Goal: Information Seeking & Learning: Learn about a topic

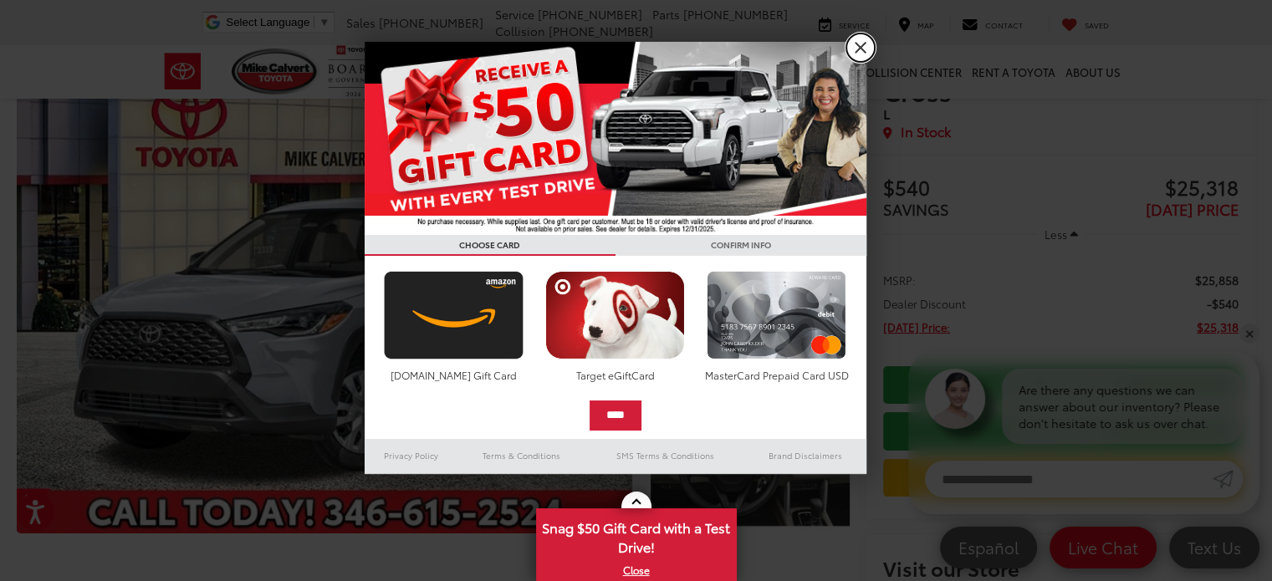
click at [855, 53] on link "X" at bounding box center [860, 47] width 28 height 28
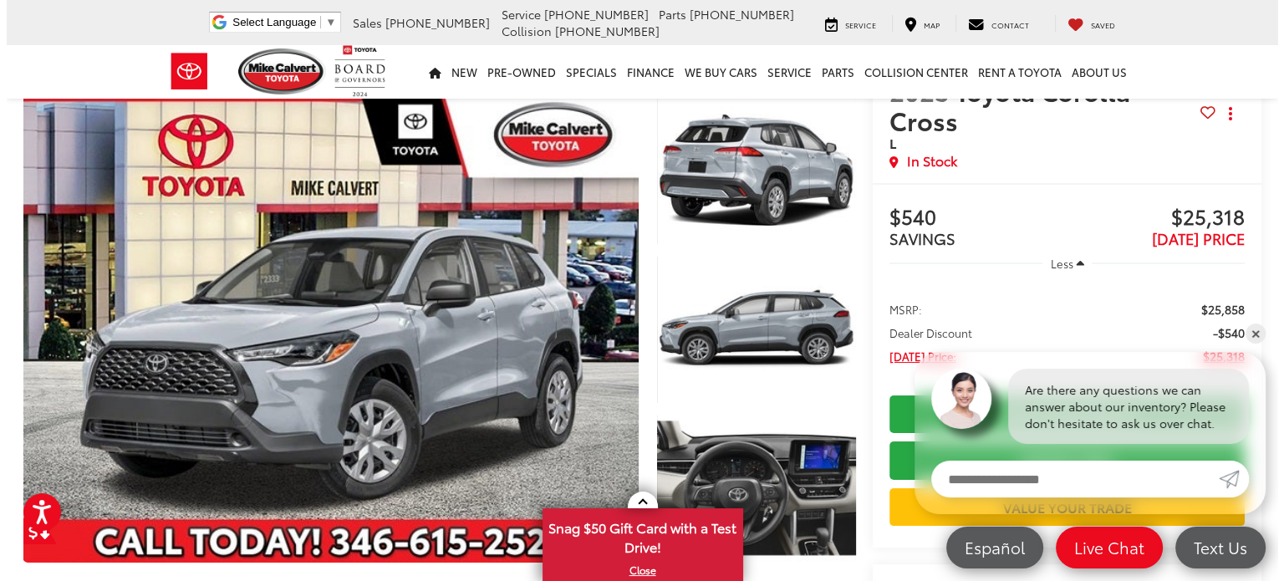
scroll to position [84, 0]
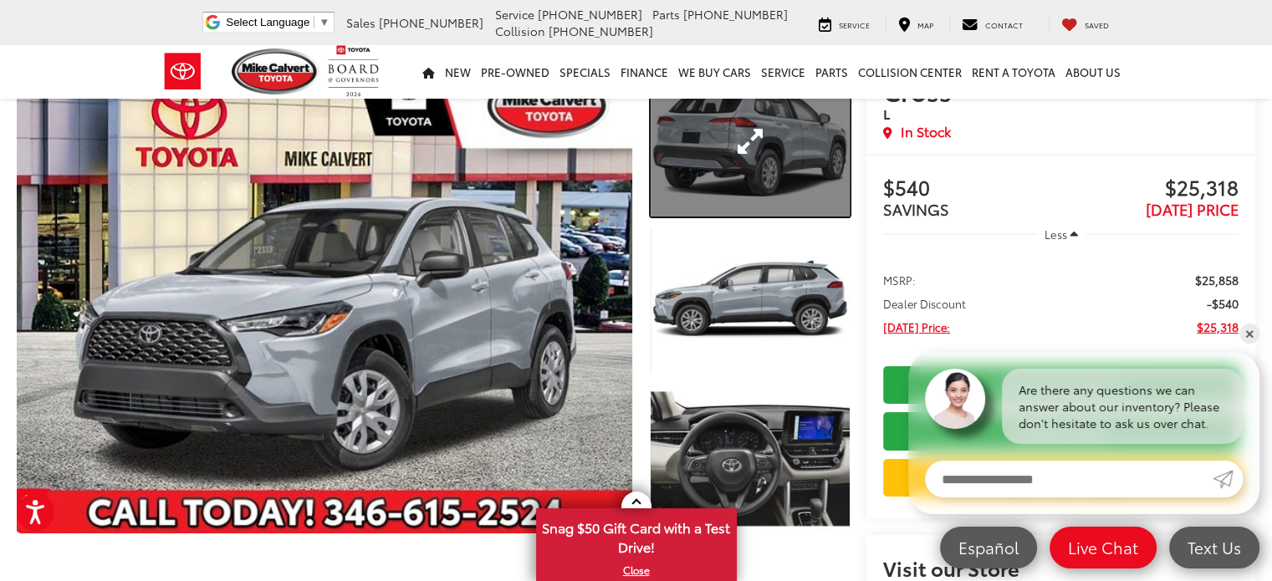
click at [728, 173] on link "Expand Photo 1" at bounding box center [750, 142] width 199 height 150
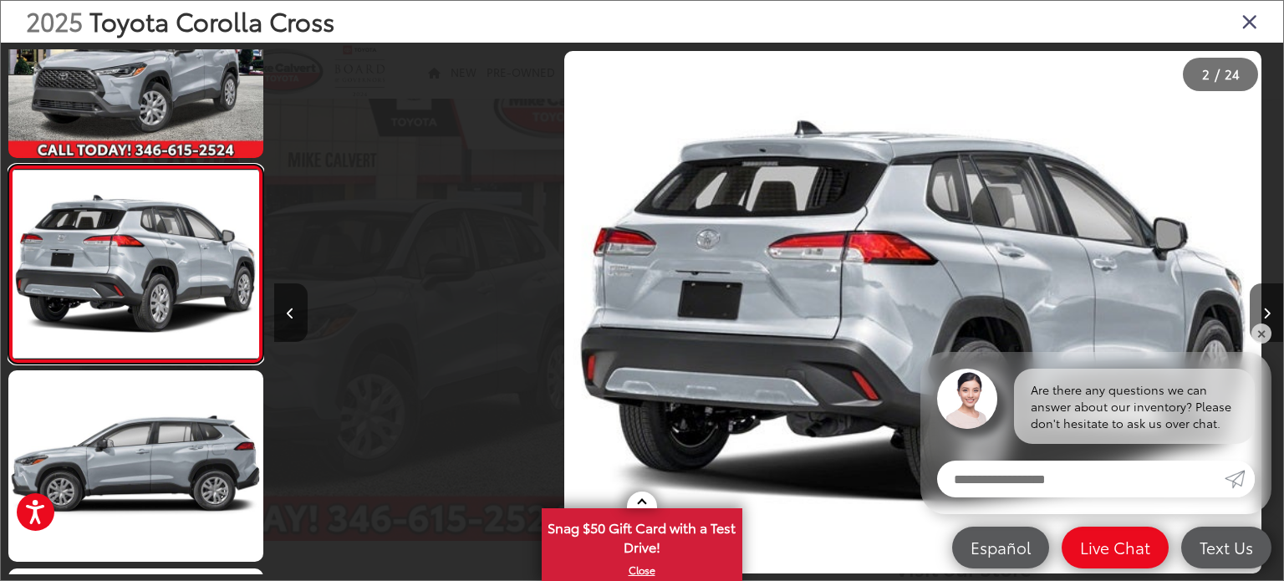
scroll to position [0, 1009]
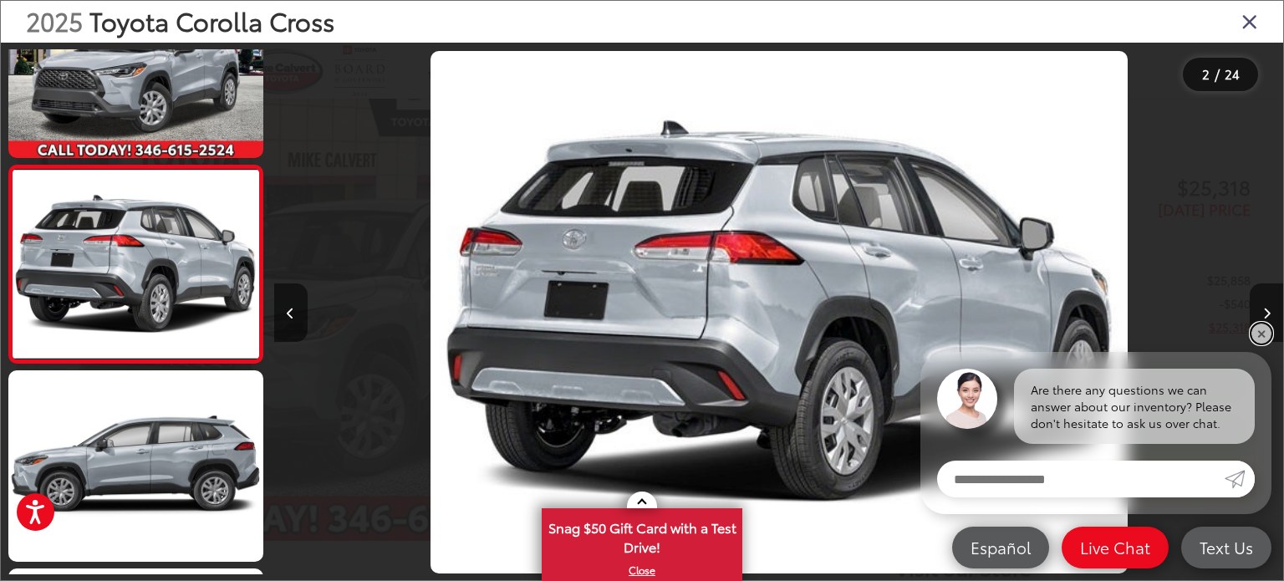
click at [1259, 337] on link "✕" at bounding box center [1262, 334] width 20 height 20
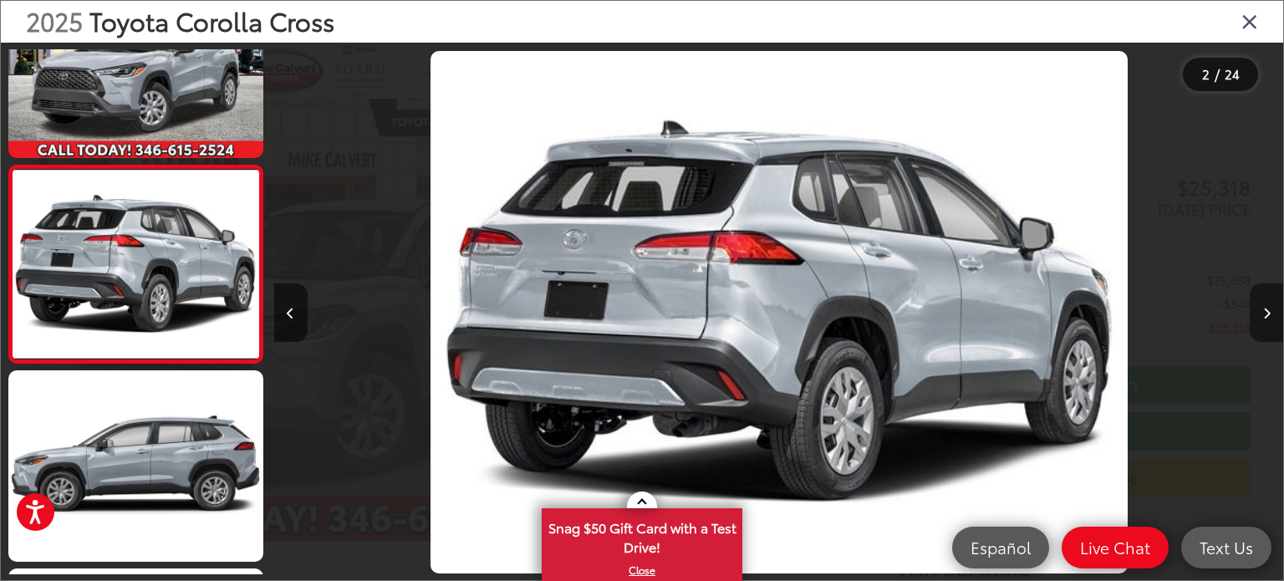
click at [1269, 318] on icon "Next image" at bounding box center [1267, 314] width 8 height 12
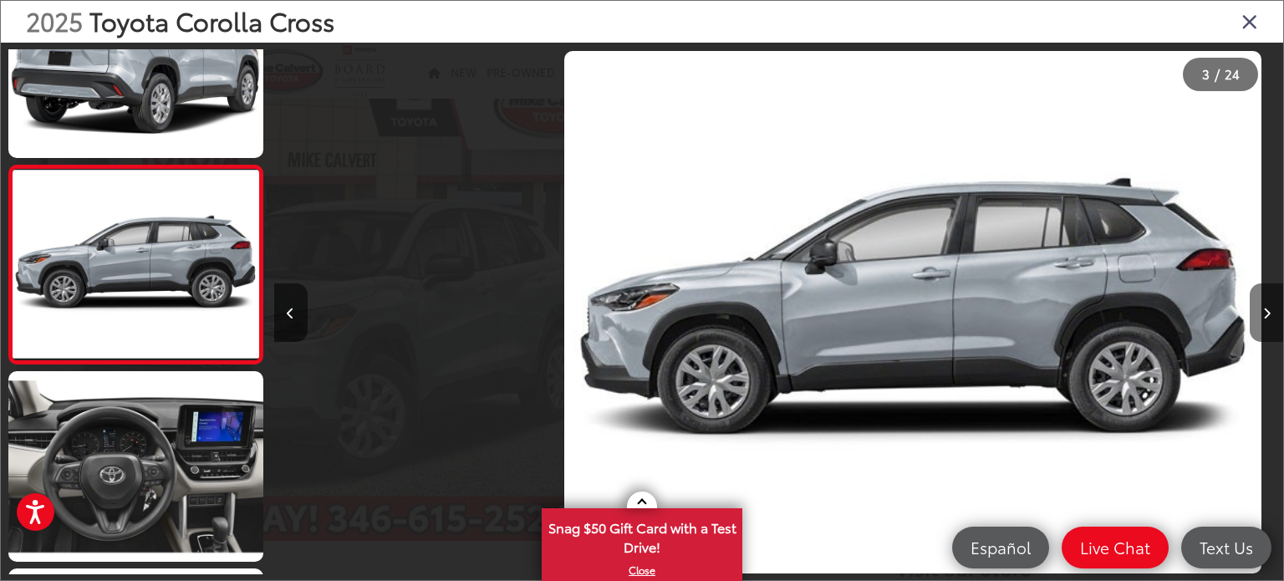
scroll to position [0, 2019]
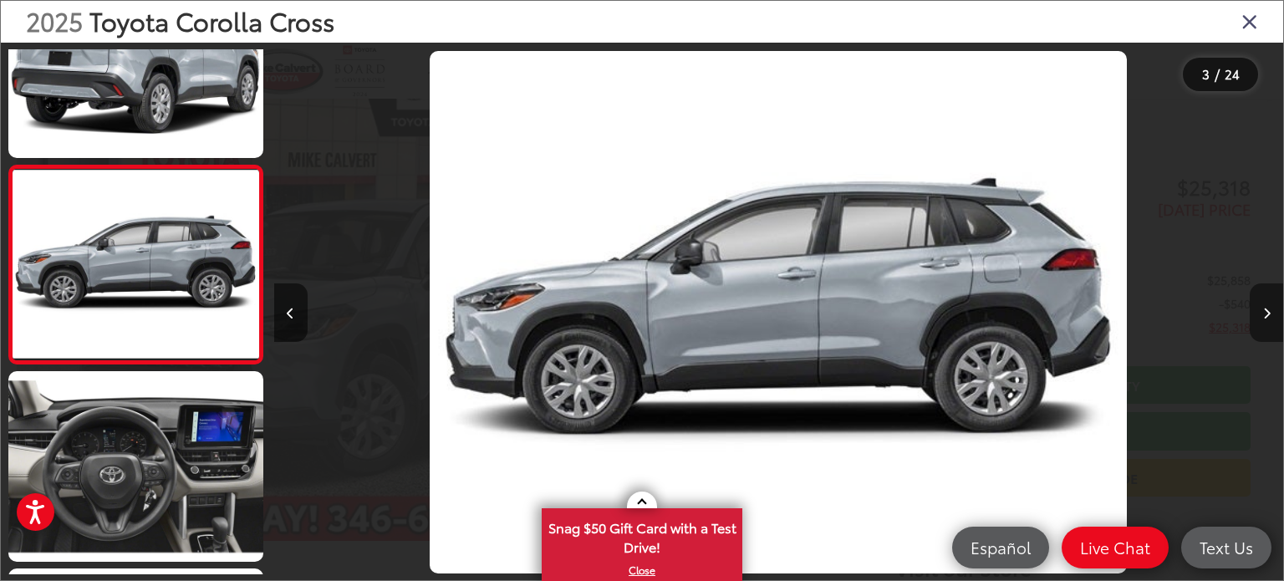
click at [1269, 318] on icon "Next image" at bounding box center [1267, 314] width 8 height 12
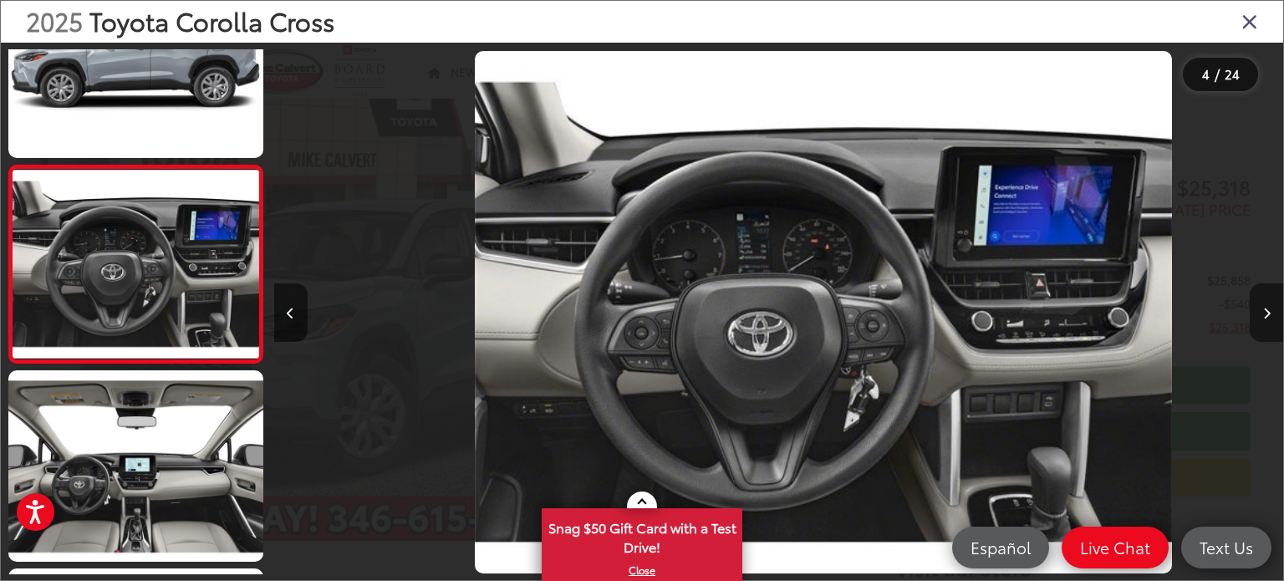
scroll to position [0, 3029]
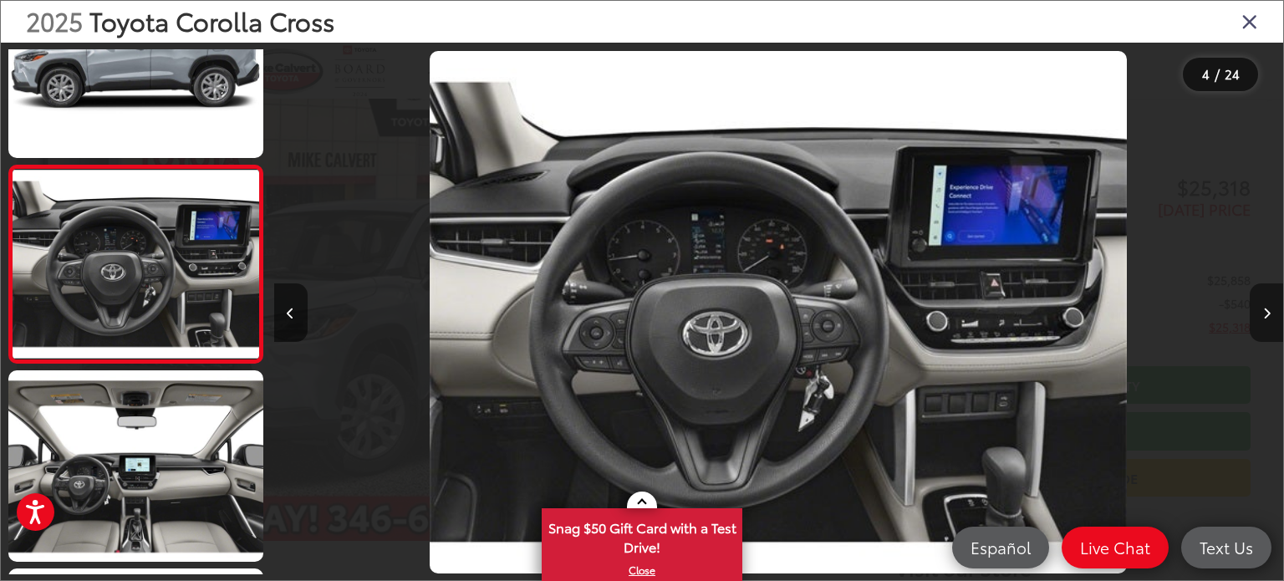
click at [1269, 318] on icon "Next image" at bounding box center [1267, 314] width 8 height 12
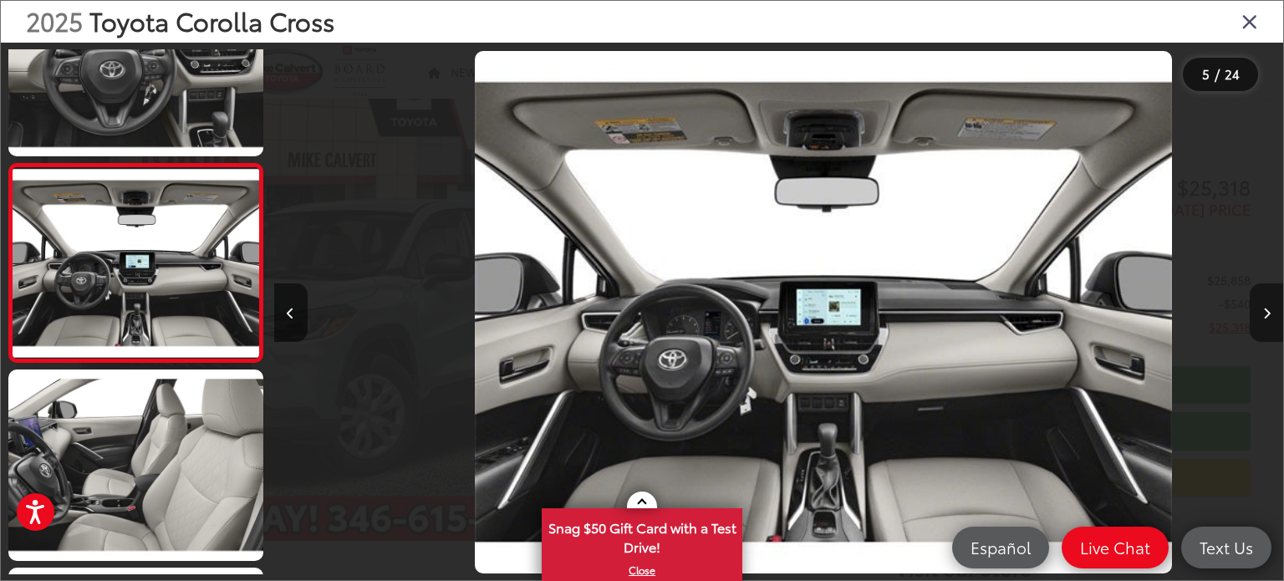
scroll to position [0, 4039]
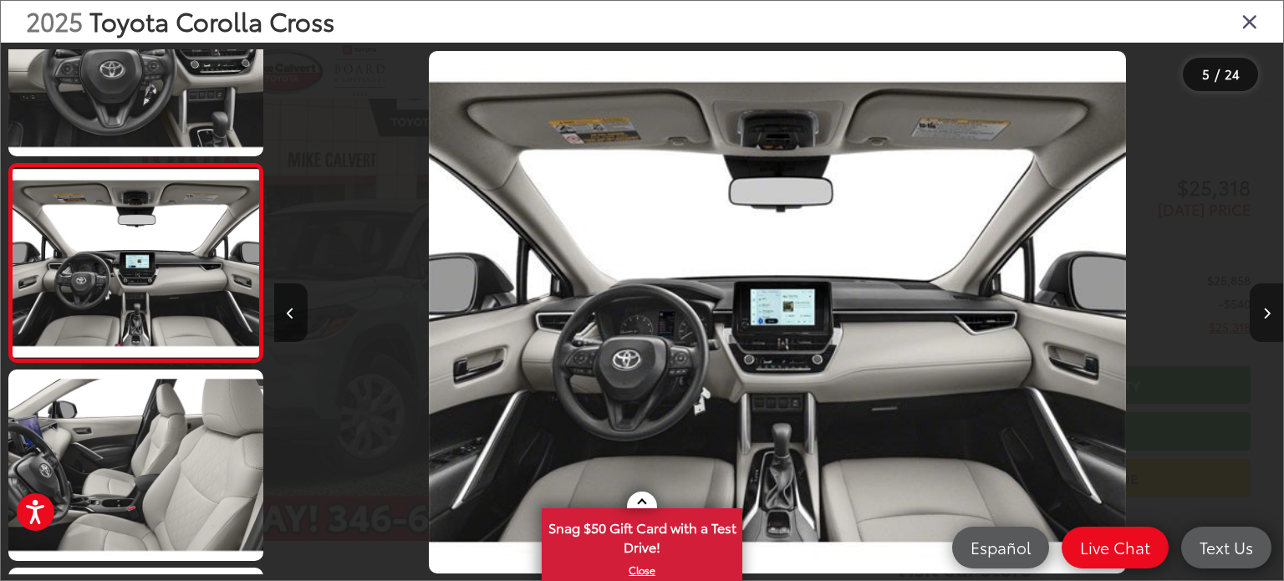
click at [1267, 312] on icon "Next image" at bounding box center [1267, 314] width 8 height 12
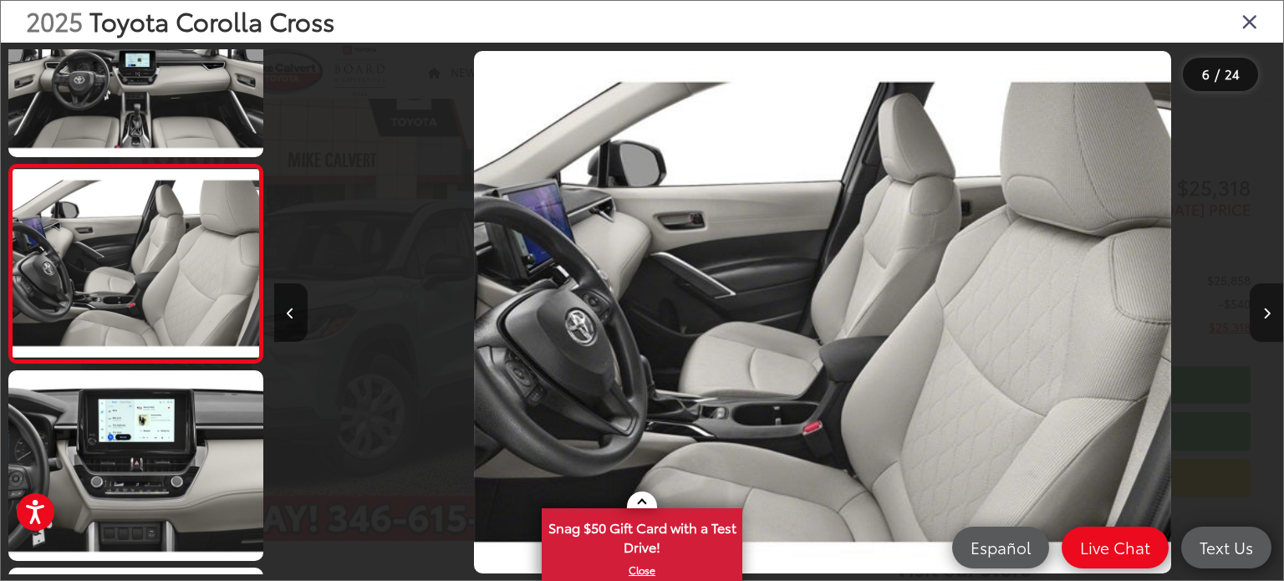
scroll to position [0, 5048]
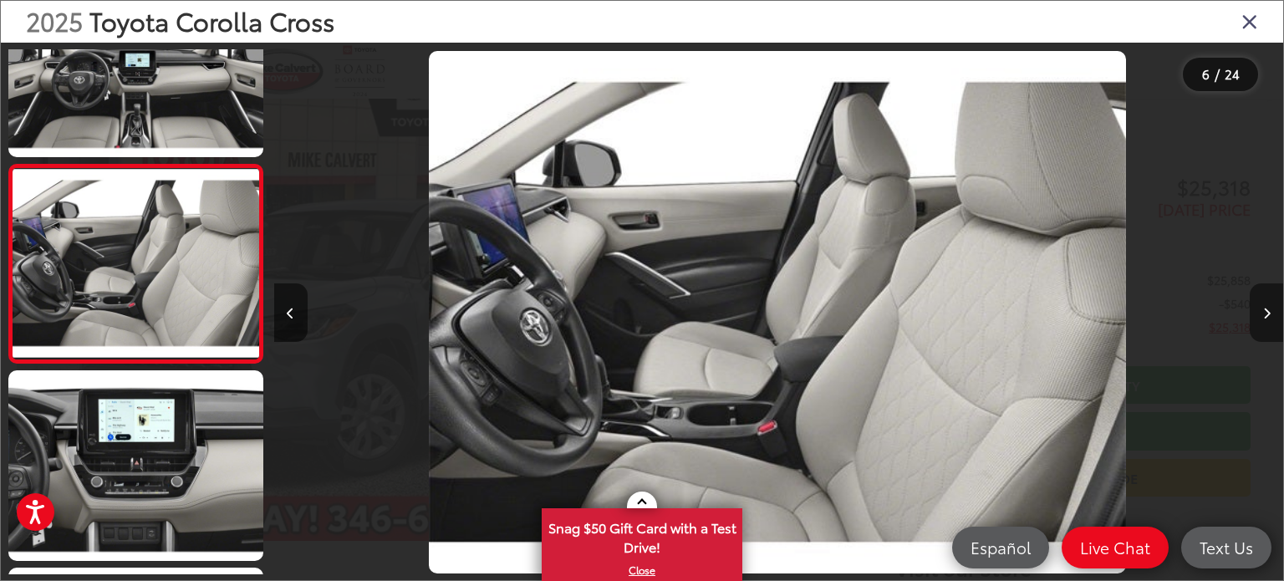
click at [1267, 312] on icon "Next image" at bounding box center [1267, 314] width 8 height 12
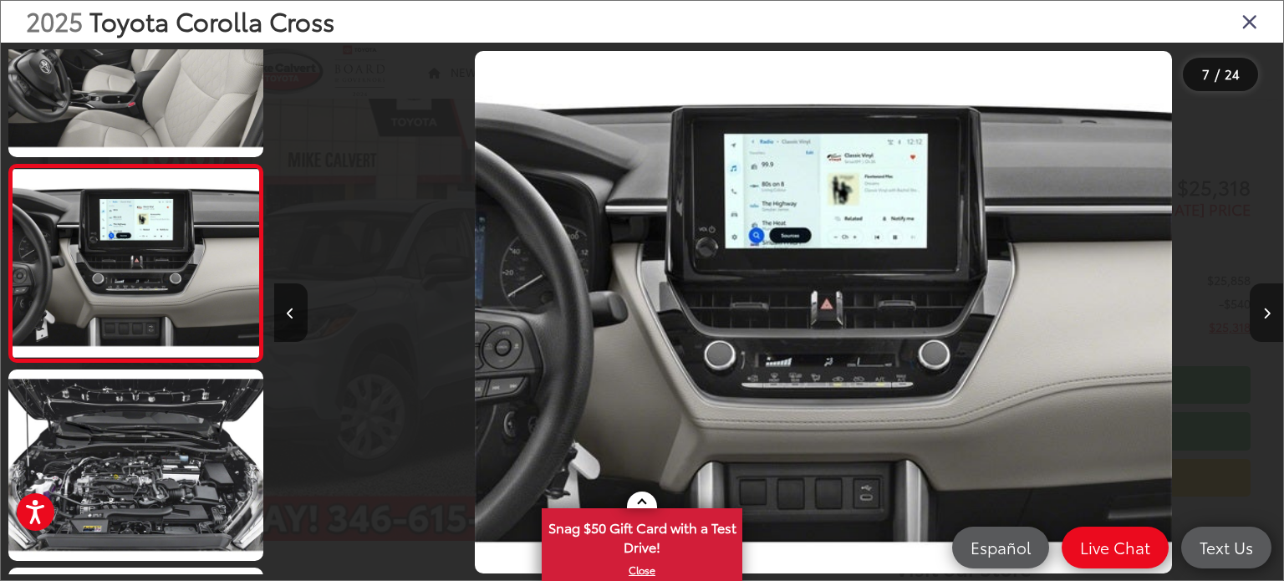
scroll to position [0, 6057]
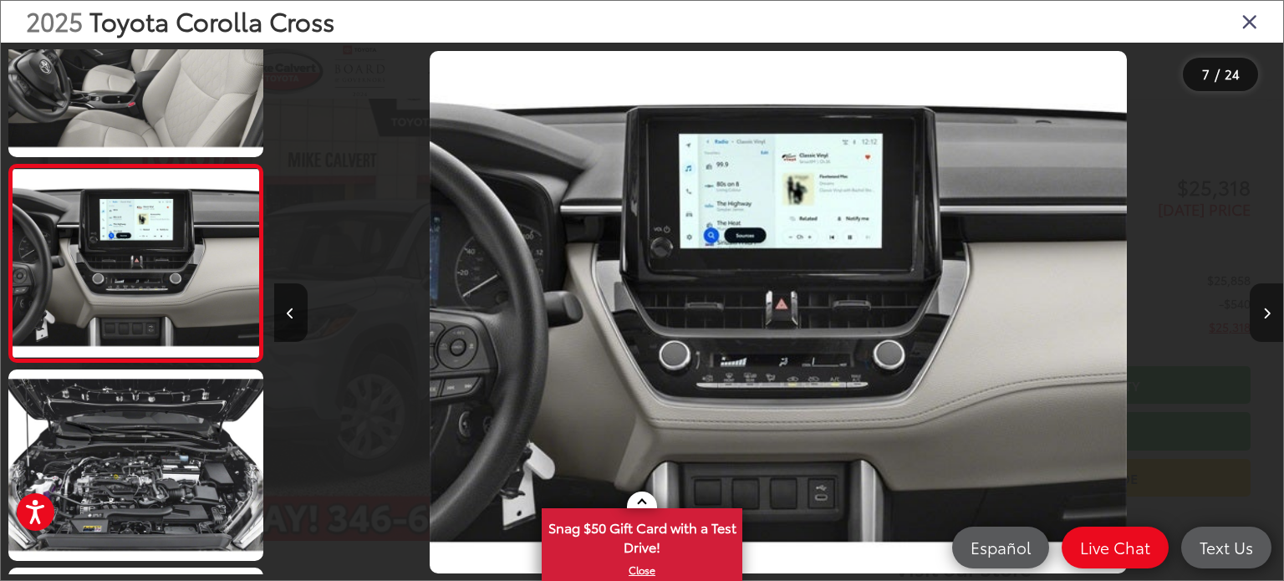
click at [1266, 319] on button "Next image" at bounding box center [1266, 312] width 33 height 59
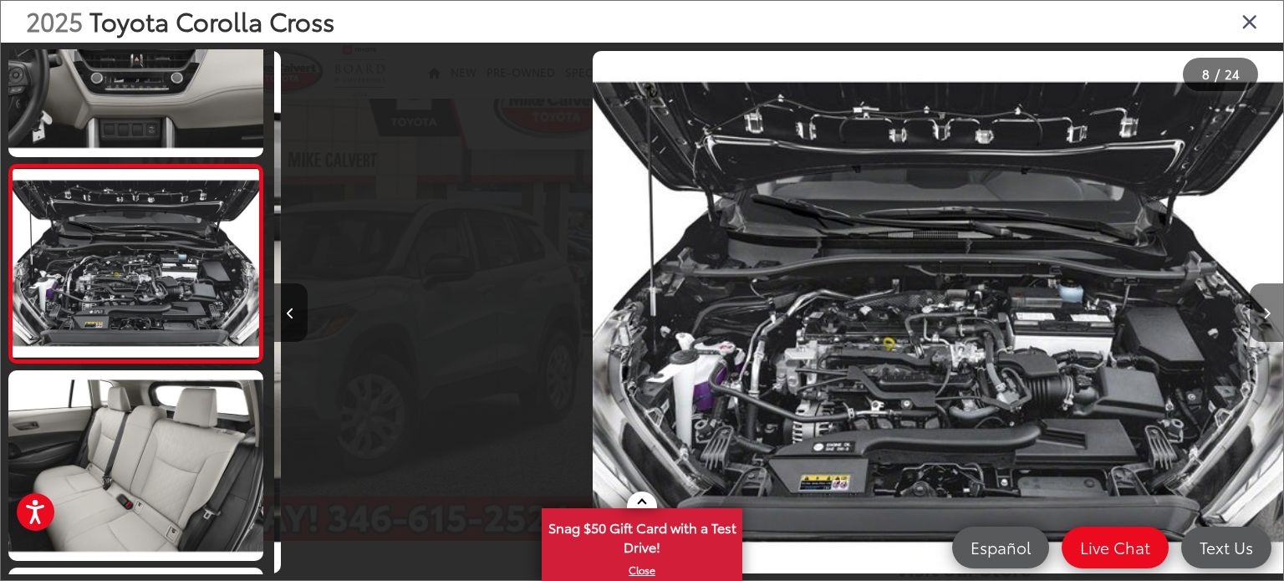
scroll to position [0, 7067]
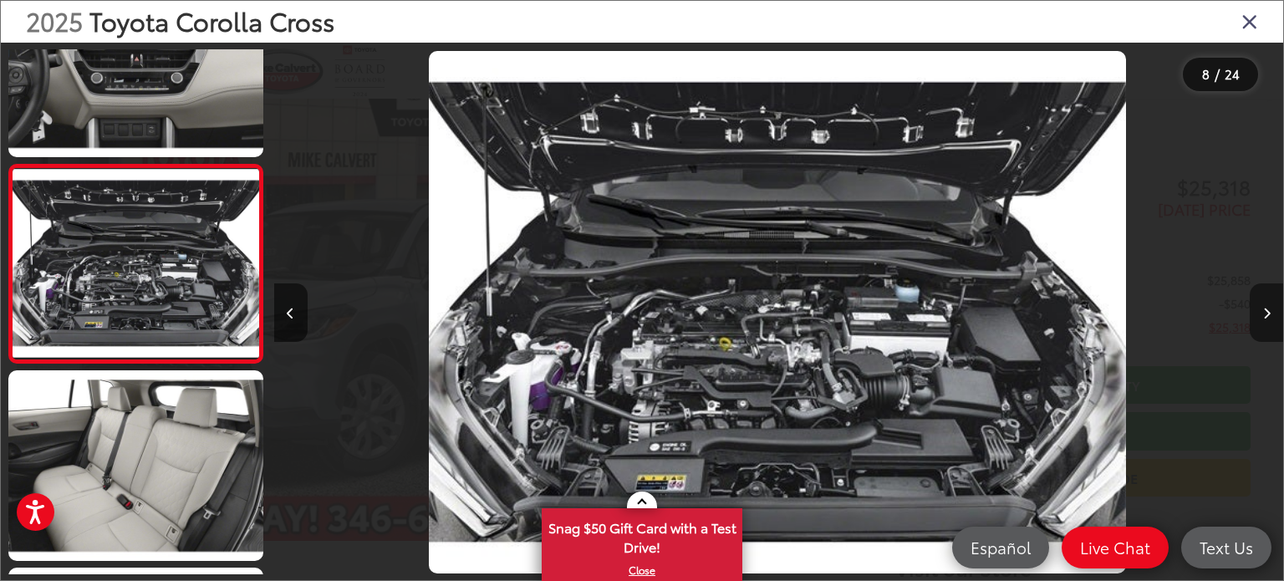
click at [1266, 319] on button "Next image" at bounding box center [1266, 312] width 33 height 59
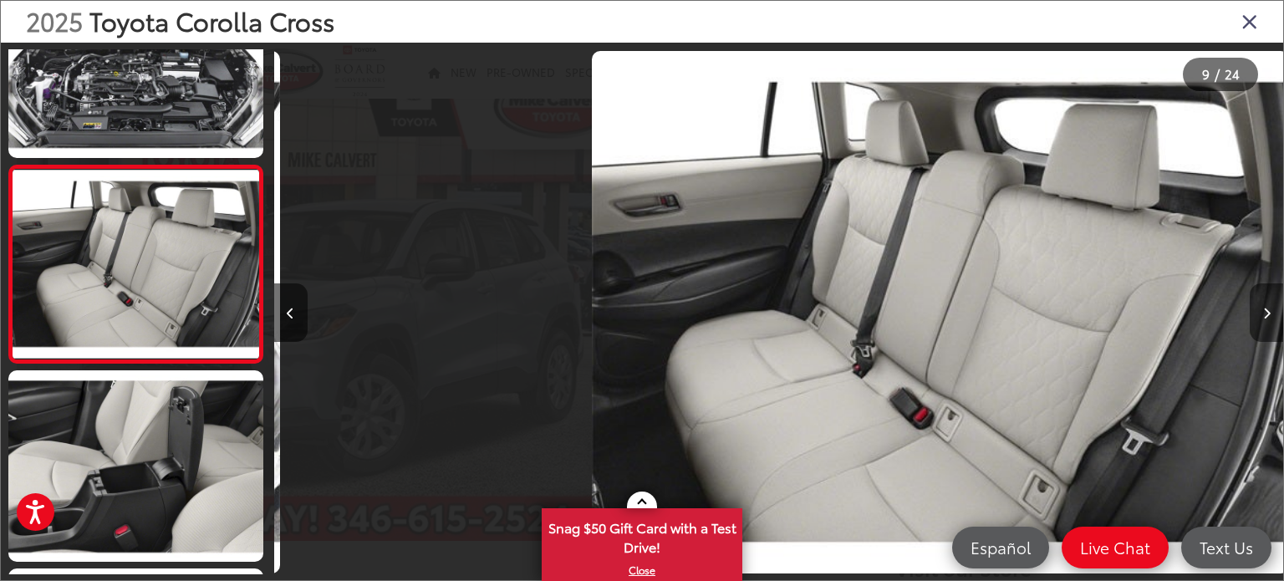
scroll to position [0, 8078]
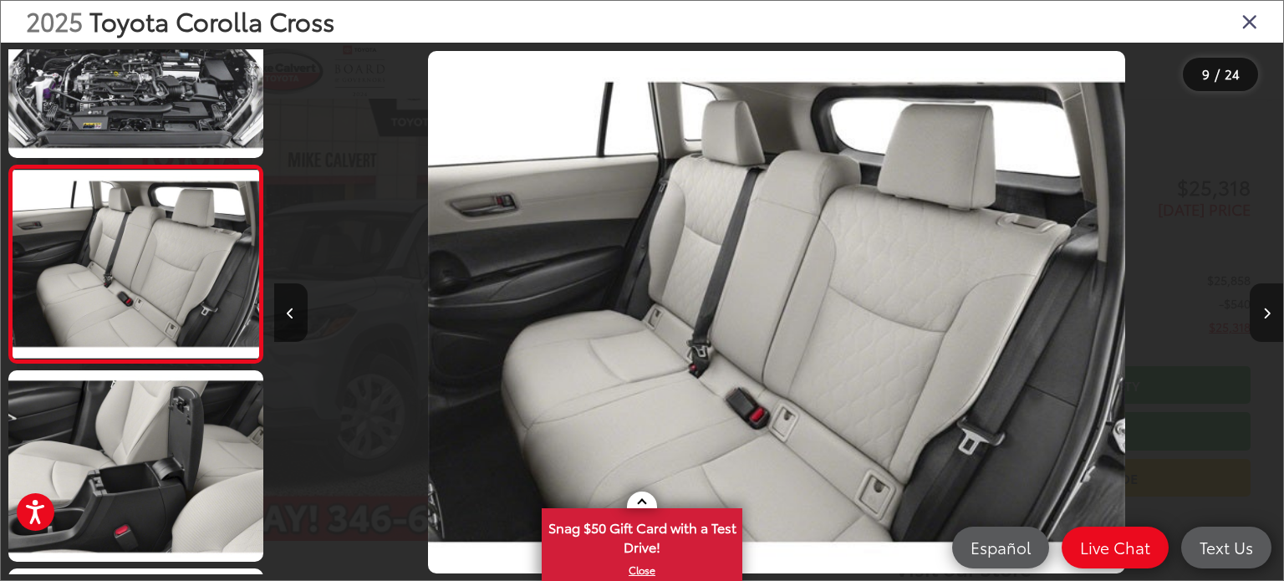
click at [1266, 319] on button "Next image" at bounding box center [1266, 312] width 33 height 59
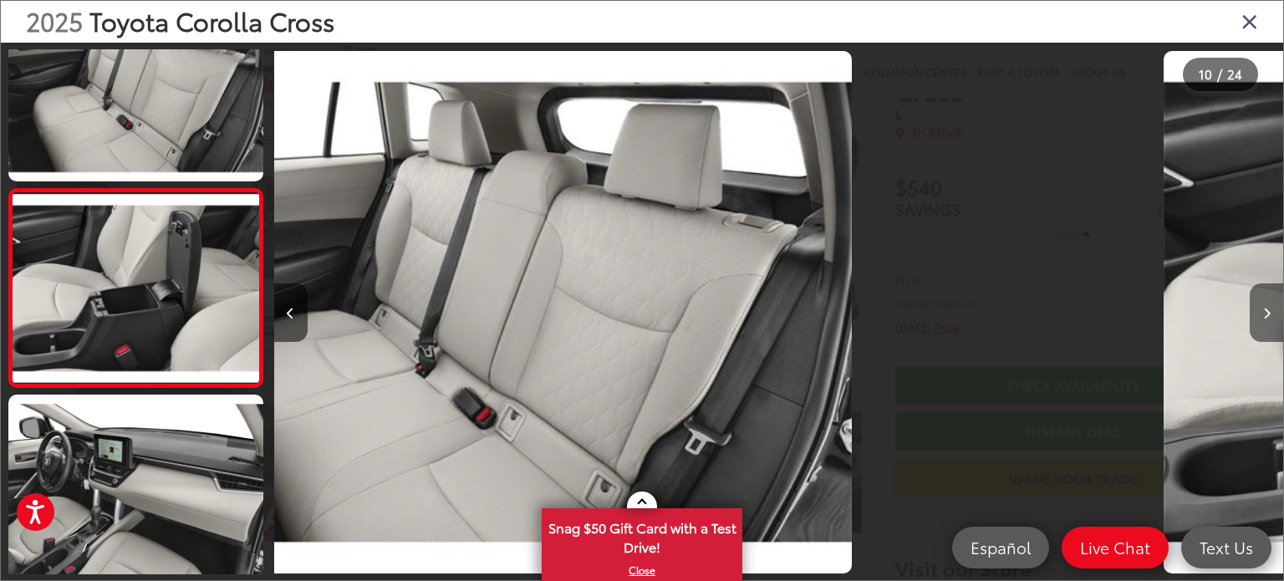
scroll to position [0, 0]
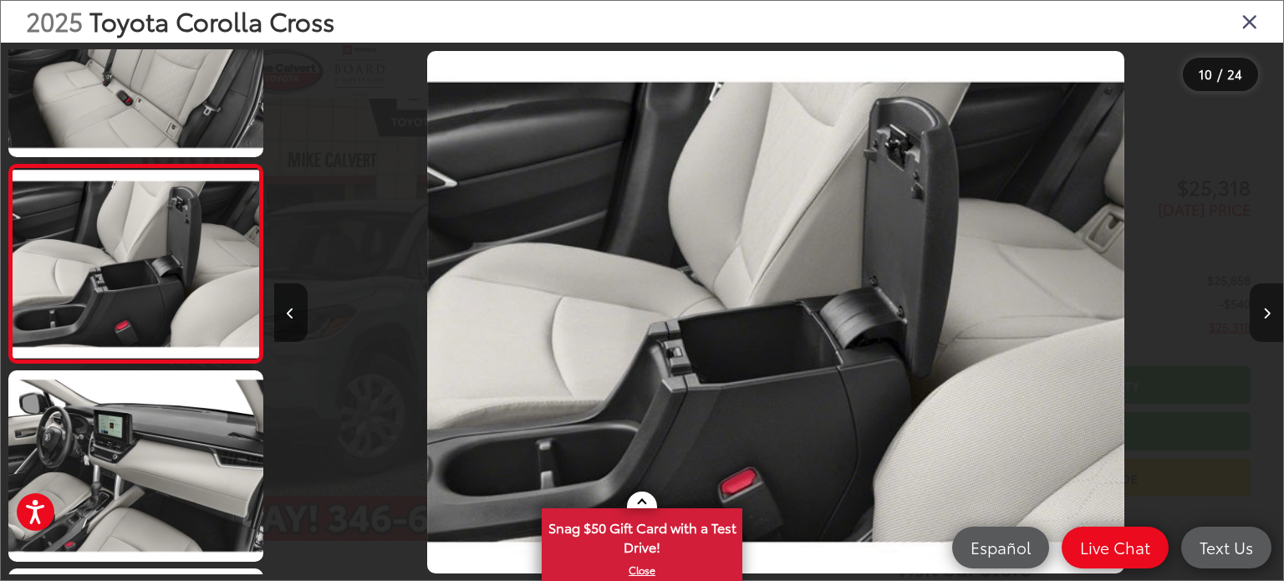
click at [1266, 318] on icon "Next image" at bounding box center [1267, 314] width 8 height 12
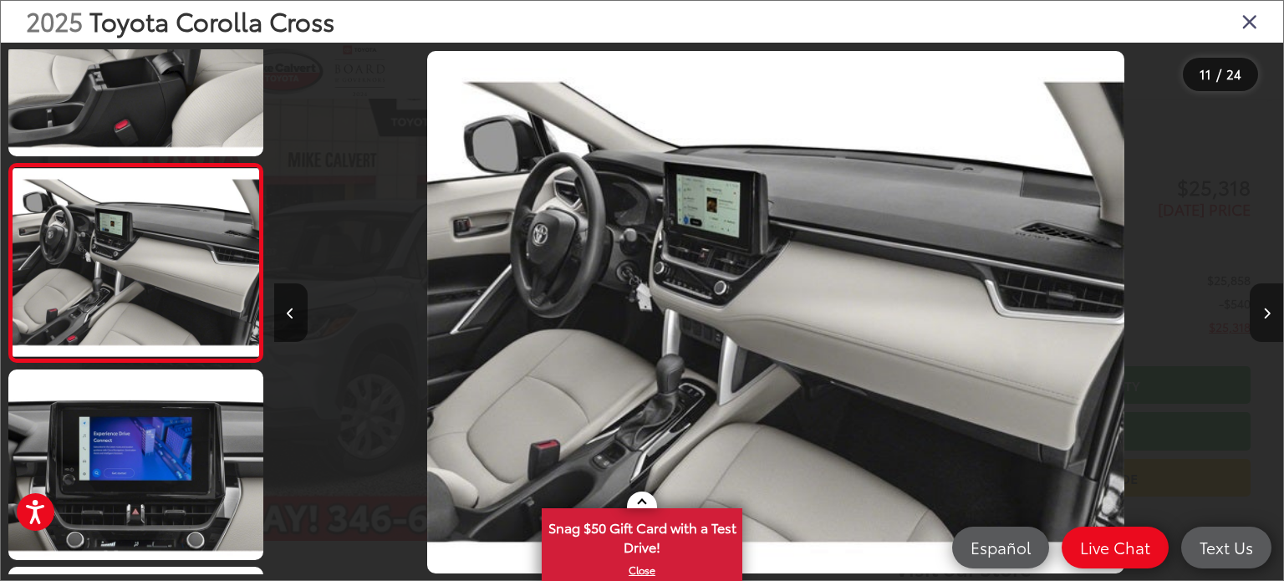
click at [1266, 318] on icon "Next image" at bounding box center [1267, 314] width 8 height 12
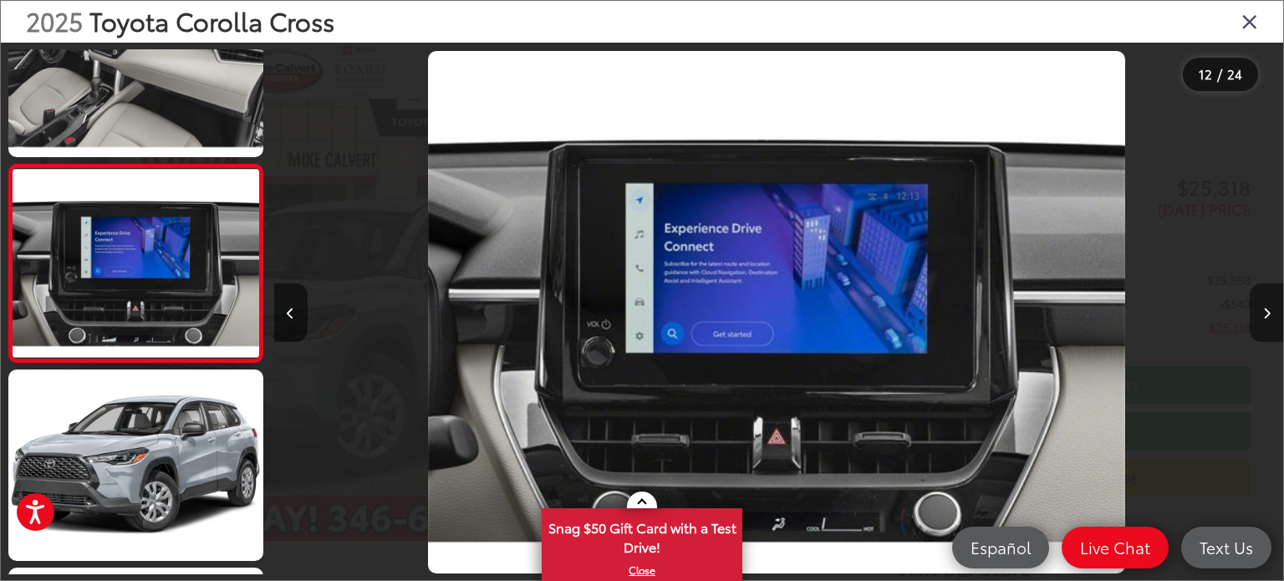
click at [1266, 318] on icon "Next image" at bounding box center [1267, 314] width 8 height 12
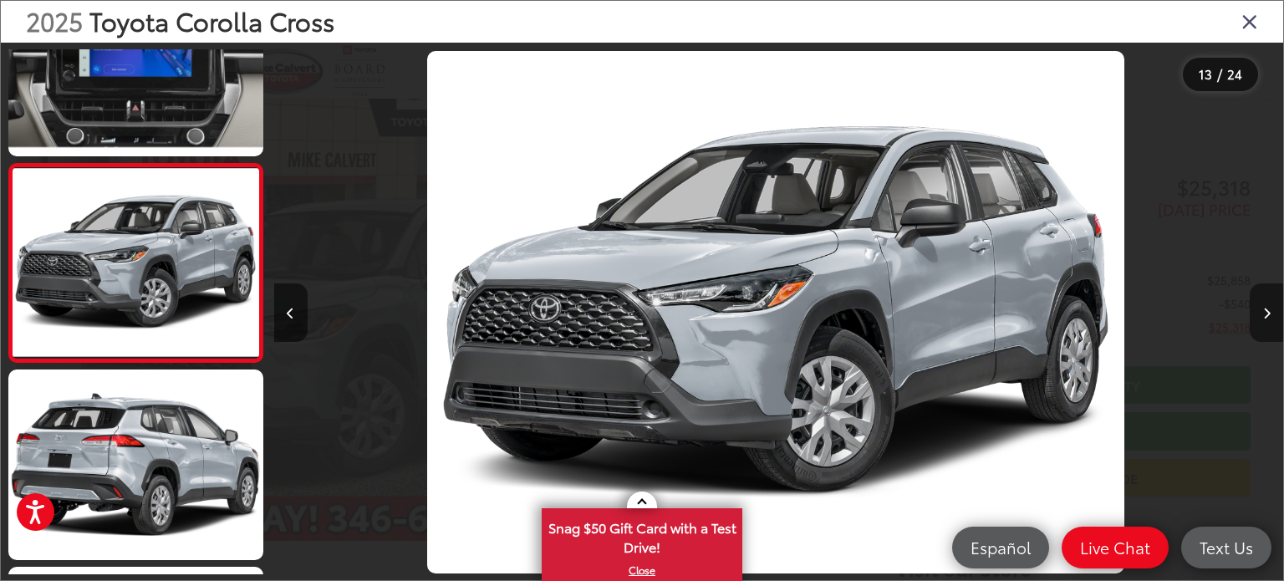
click at [1266, 318] on icon "Next image" at bounding box center [1267, 314] width 8 height 12
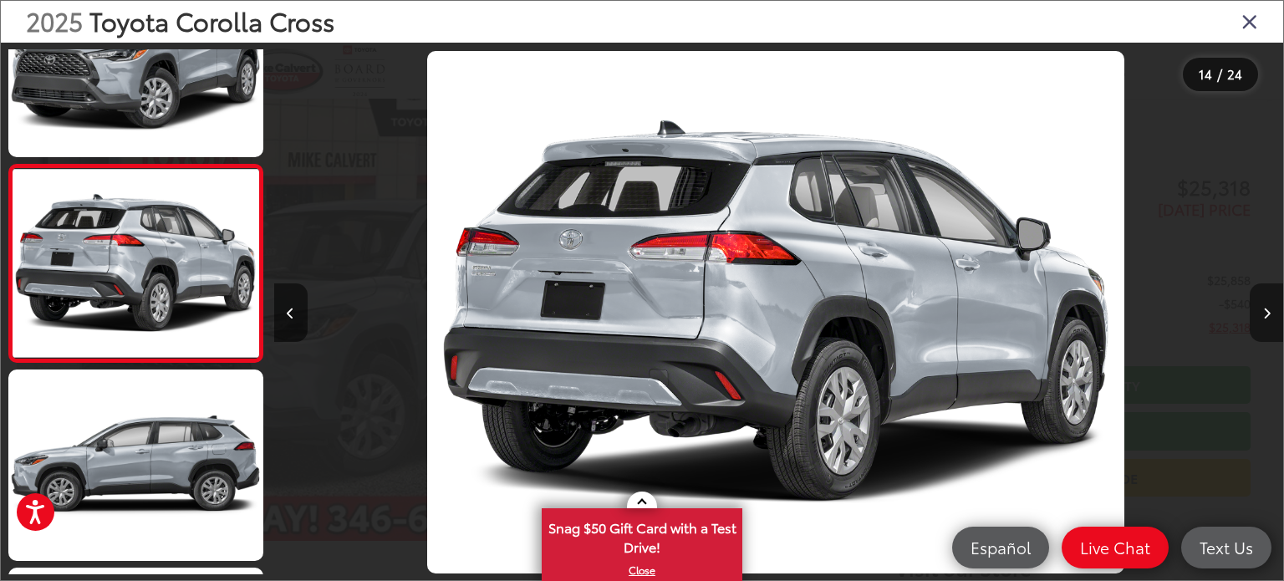
click at [1266, 318] on icon "Next image" at bounding box center [1267, 314] width 8 height 12
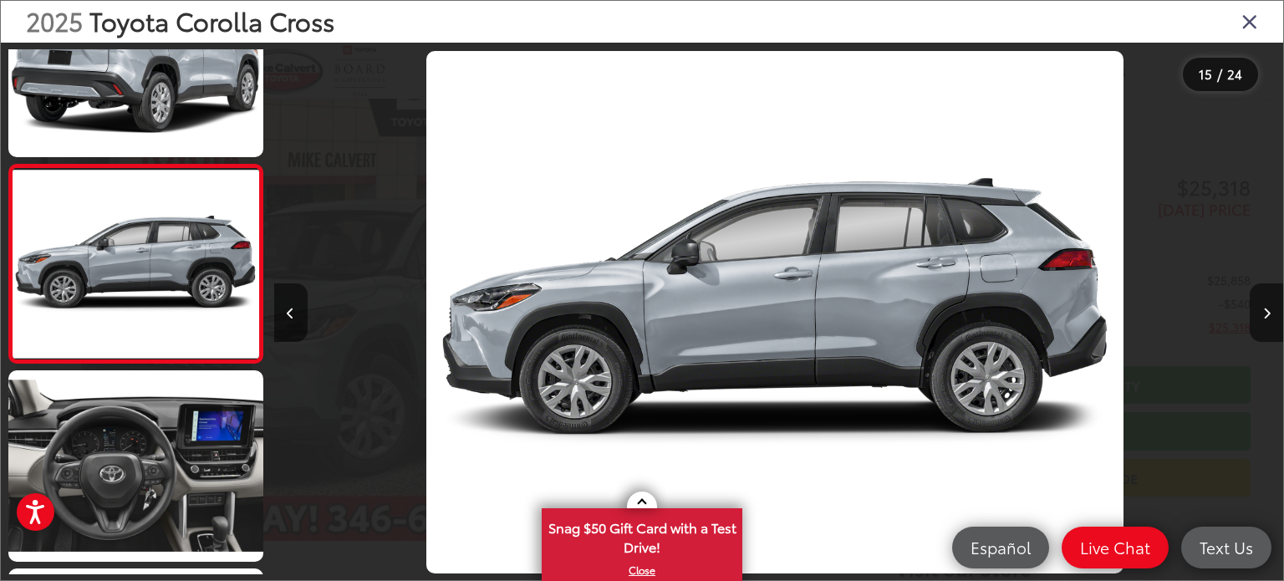
click at [1250, 23] on icon "Close gallery" at bounding box center [1250, 21] width 17 height 22
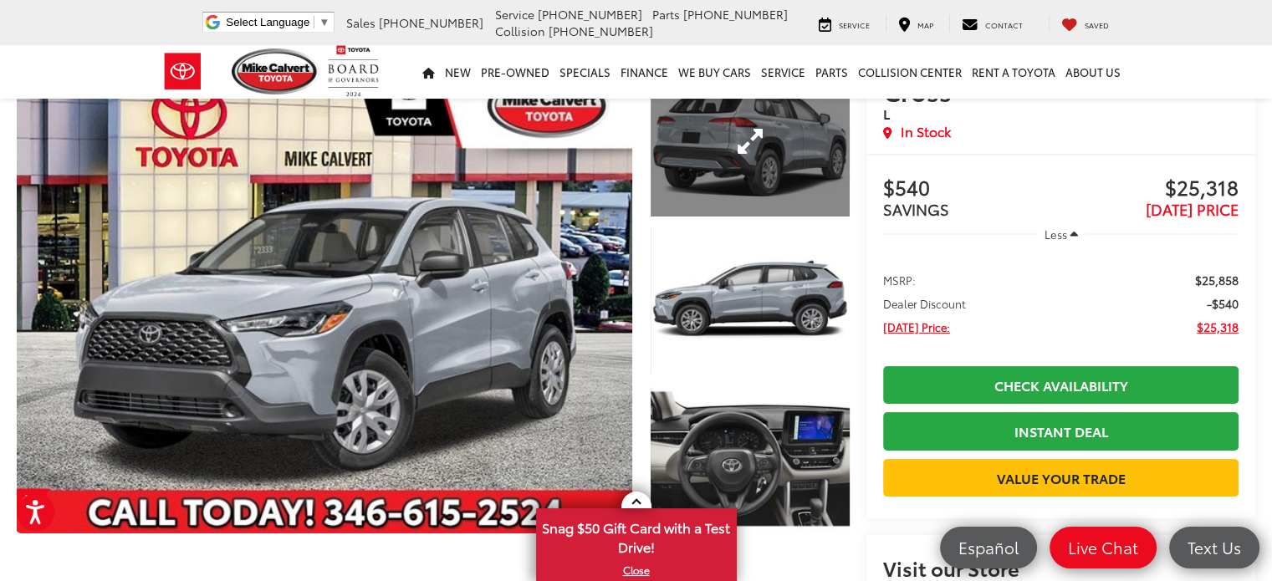
scroll to position [29, 0]
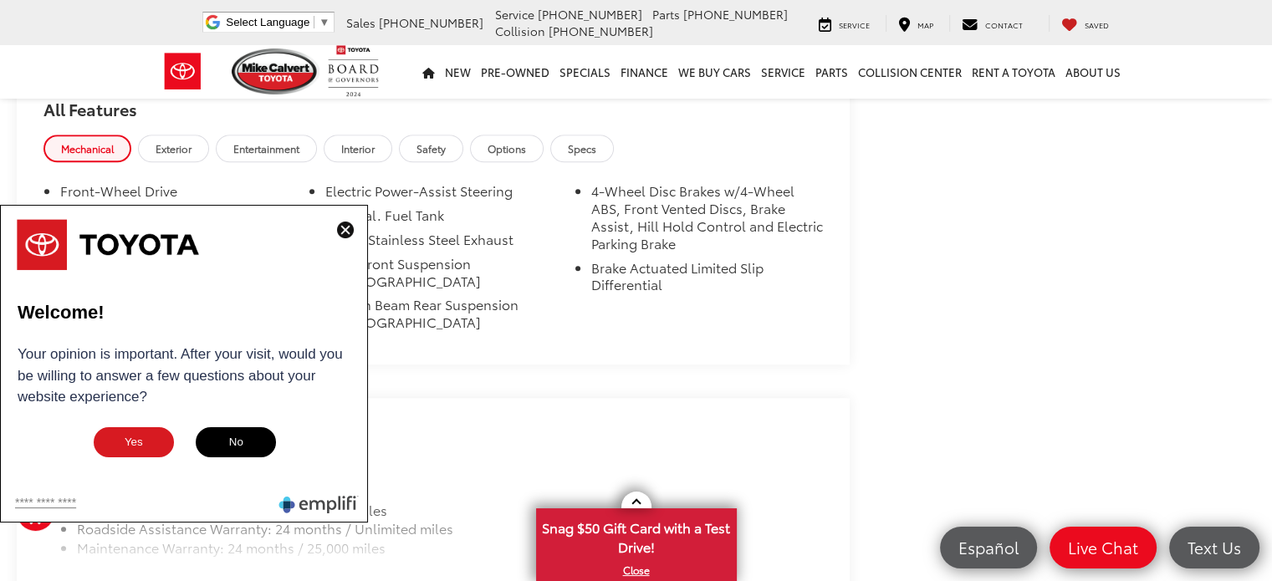
click at [348, 233] on img at bounding box center [345, 230] width 17 height 17
